Goal: Task Accomplishment & Management: Use online tool/utility

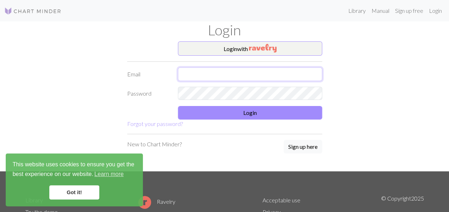
click at [250, 69] on input "text" at bounding box center [250, 74] width 144 height 14
type input "[EMAIL_ADDRESS][DOMAIN_NAME]"
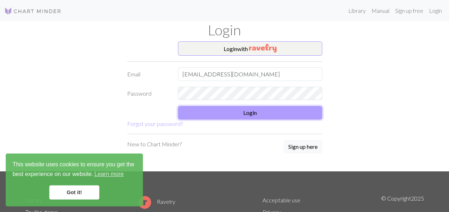
click at [209, 111] on button "Login" at bounding box center [250, 113] width 144 height 14
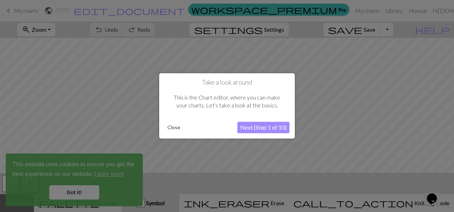
click at [277, 131] on button "Next (Step 1 of 10)" at bounding box center [263, 127] width 52 height 11
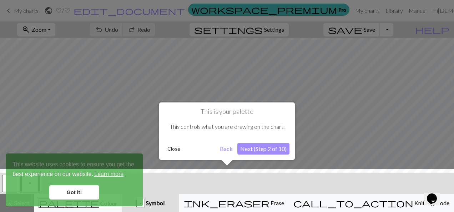
click at [261, 151] on button "Next (Step 2 of 10)" at bounding box center [263, 148] width 52 height 11
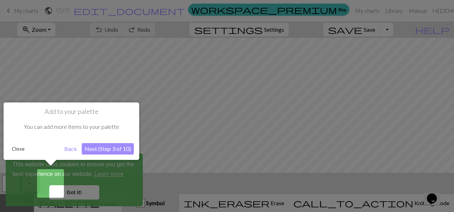
click at [126, 147] on button "Next (Step 3 of 10)" at bounding box center [108, 148] width 52 height 11
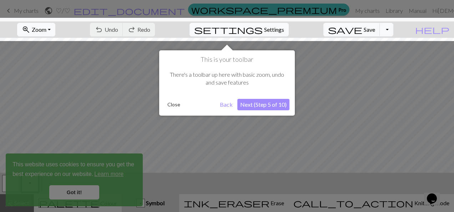
click at [271, 104] on button "Next (Step 5 of 10)" at bounding box center [263, 104] width 52 height 11
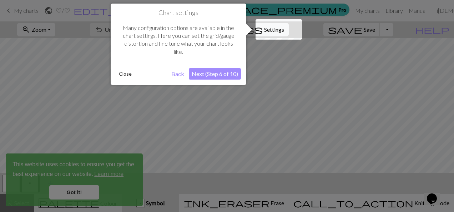
click at [226, 76] on button "Next (Step 6 of 10)" at bounding box center [215, 73] width 52 height 11
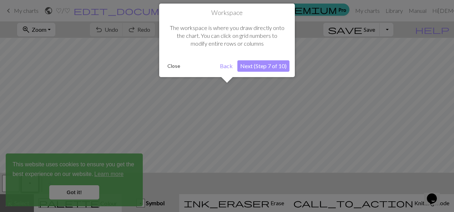
scroll to position [27, 0]
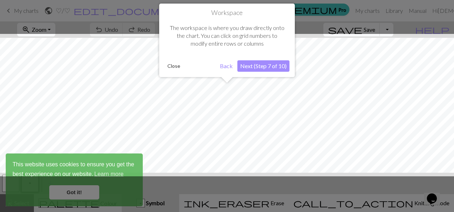
click at [260, 64] on button "Next (Step 7 of 10)" at bounding box center [263, 65] width 52 height 11
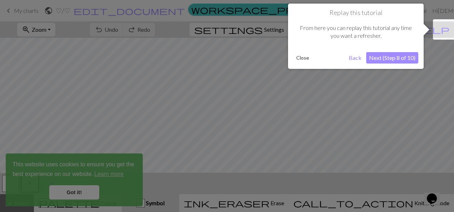
click at [379, 53] on button "Next (Step 8 of 10)" at bounding box center [392, 57] width 52 height 11
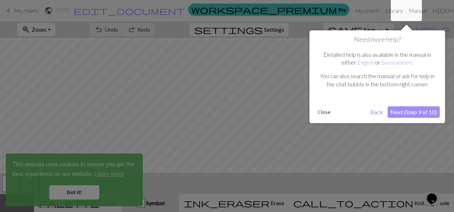
click at [422, 106] on button "Next (Step 9 of 10)" at bounding box center [414, 111] width 52 height 11
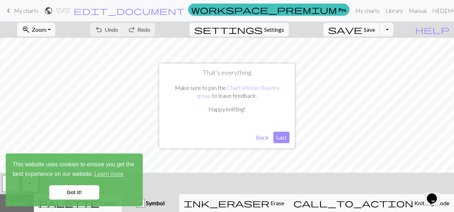
click at [283, 139] on button "Last" at bounding box center [281, 137] width 16 height 11
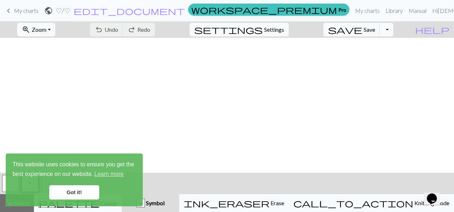
scroll to position [0, 234]
click at [57, 191] on link "Got it!" at bounding box center [74, 192] width 50 height 14
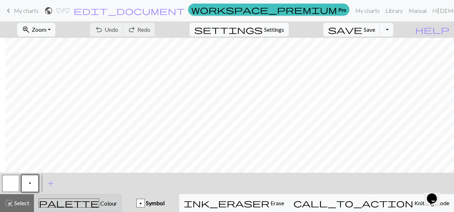
click at [117, 203] on div "palette Colour Colour" at bounding box center [78, 202] width 79 height 9
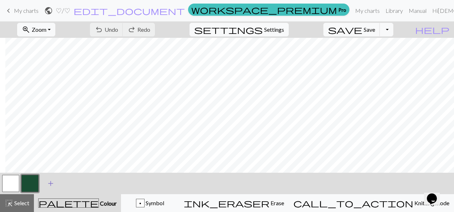
click at [48, 179] on span "add" at bounding box center [50, 183] width 9 height 10
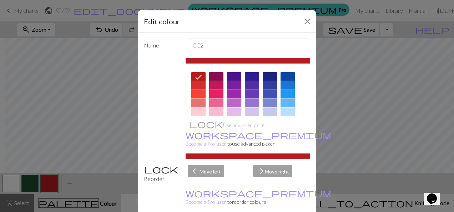
scroll to position [151, 0]
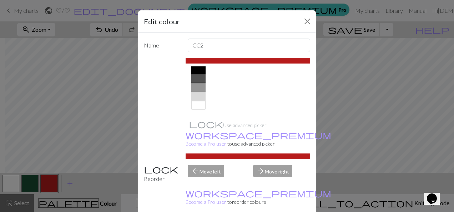
click at [198, 70] on div at bounding box center [198, 69] width 14 height 9
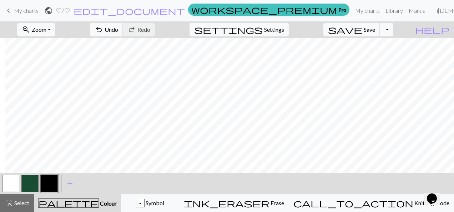
click at [271, 205] on div "ink_eraser Erase Erase" at bounding box center [234, 203] width 100 height 9
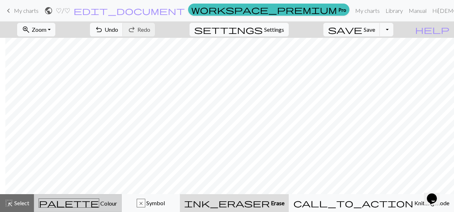
click at [85, 198] on div "palette Colour Colour" at bounding box center [78, 202] width 79 height 9
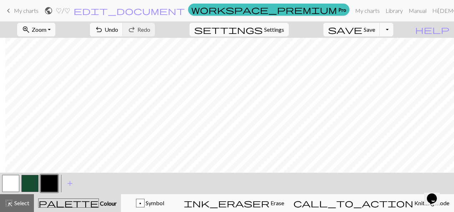
click at [34, 182] on button "button" at bounding box center [29, 183] width 17 height 17
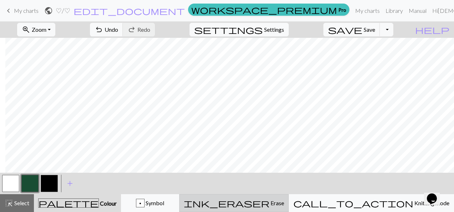
click at [284, 206] on div "ink_eraser Erase Erase" at bounding box center [234, 203] width 100 height 9
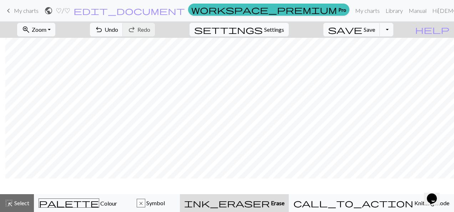
scroll to position [69, 234]
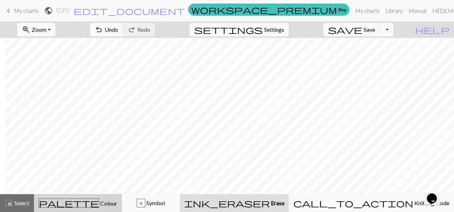
click at [99, 205] on span "Colour" at bounding box center [108, 203] width 18 height 7
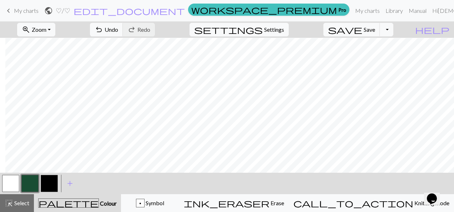
click at [44, 185] on button "button" at bounding box center [49, 183] width 17 height 17
click at [103, 30] on span "undo" at bounding box center [99, 30] width 9 height 10
click at [103, 33] on span "undo" at bounding box center [99, 30] width 9 height 10
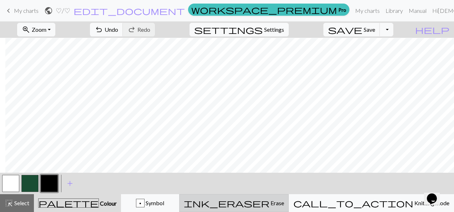
click at [284, 204] on span "Erase" at bounding box center [277, 203] width 15 height 7
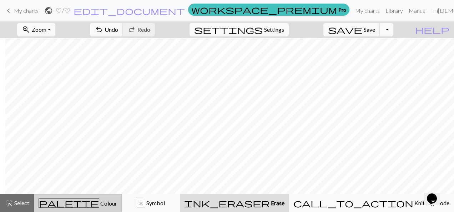
click at [100, 205] on span "Colour" at bounding box center [108, 203] width 18 height 7
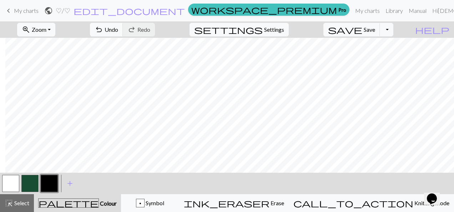
click at [54, 181] on button "button" at bounding box center [49, 183] width 17 height 17
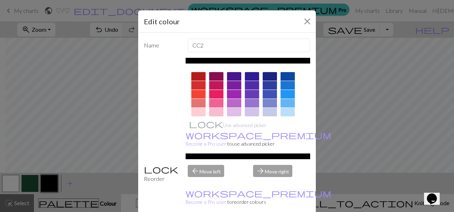
click at [103, 196] on div "Edit colour Name CC2 Use advanced picker workspace_premium Become a Pro user to…" at bounding box center [227, 106] width 454 height 212
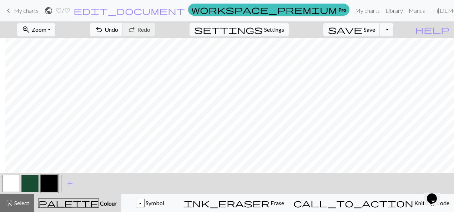
click at [54, 187] on button "button" at bounding box center [49, 183] width 17 height 17
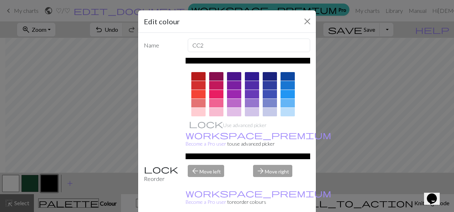
click at [106, 191] on div "Edit colour Name CC2 Use advanced picker workspace_premium Become a Pro user to…" at bounding box center [227, 106] width 454 height 212
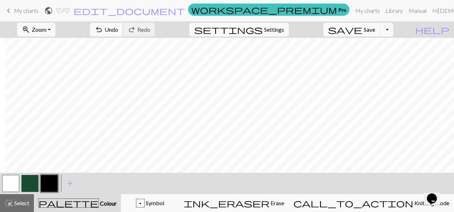
click at [103, 27] on span "undo" at bounding box center [99, 30] width 9 height 10
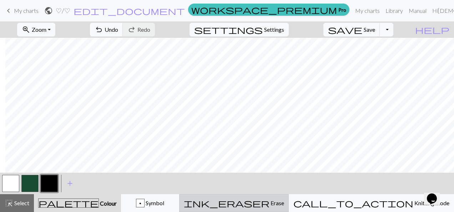
click at [284, 206] on span "Erase" at bounding box center [277, 203] width 15 height 7
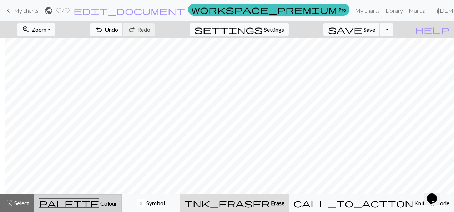
click at [85, 197] on button "palette Colour Colour" at bounding box center [78, 203] width 88 height 18
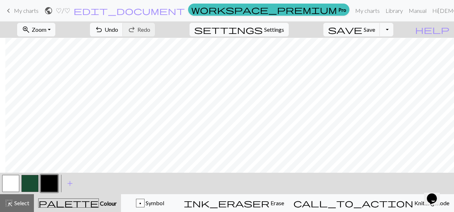
click at [54, 188] on button "button" at bounding box center [49, 183] width 17 height 17
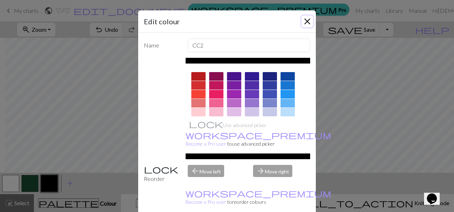
click at [307, 16] on button "Close" at bounding box center [307, 21] width 11 height 11
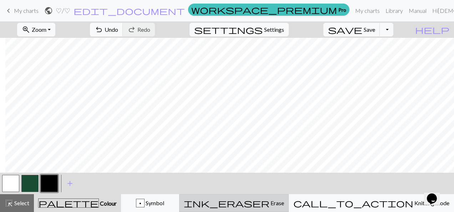
click at [284, 203] on span "Erase" at bounding box center [277, 203] width 15 height 7
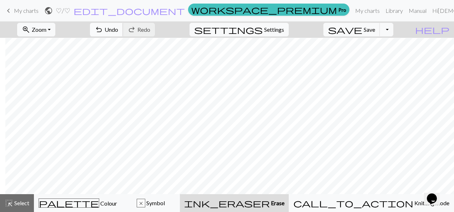
click at [118, 27] on span "Undo" at bounding box center [112, 29] width 14 height 7
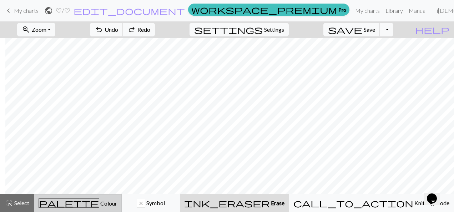
click at [99, 203] on span "Colour" at bounding box center [108, 203] width 18 height 7
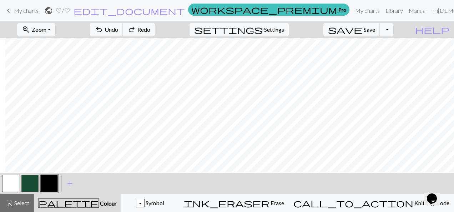
click at [108, 195] on button "palette Colour Colour" at bounding box center [77, 203] width 87 height 18
click at [103, 26] on span "undo" at bounding box center [99, 30] width 9 height 10
click at [103, 27] on span "undo" at bounding box center [99, 30] width 9 height 10
click at [118, 26] on span "Undo" at bounding box center [112, 29] width 14 height 7
